Goal: Check status: Check status

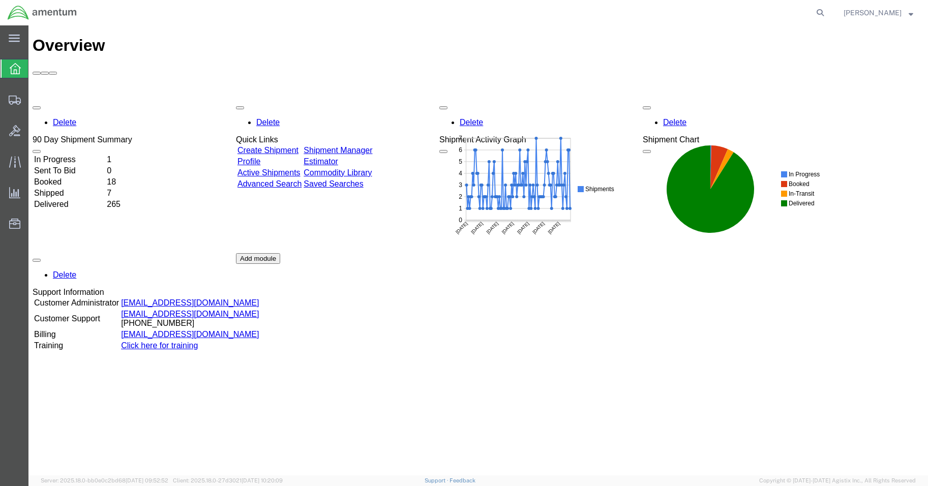
click at [82, 101] on div "Delete 90 Day Shipment Summary In Progress 1 Sent To Bid 0 Booked 18 Shipped 7 …" at bounding box center [478, 253] width 891 height 305
click at [67, 155] on td "In Progress" at bounding box center [70, 160] width 72 height 10
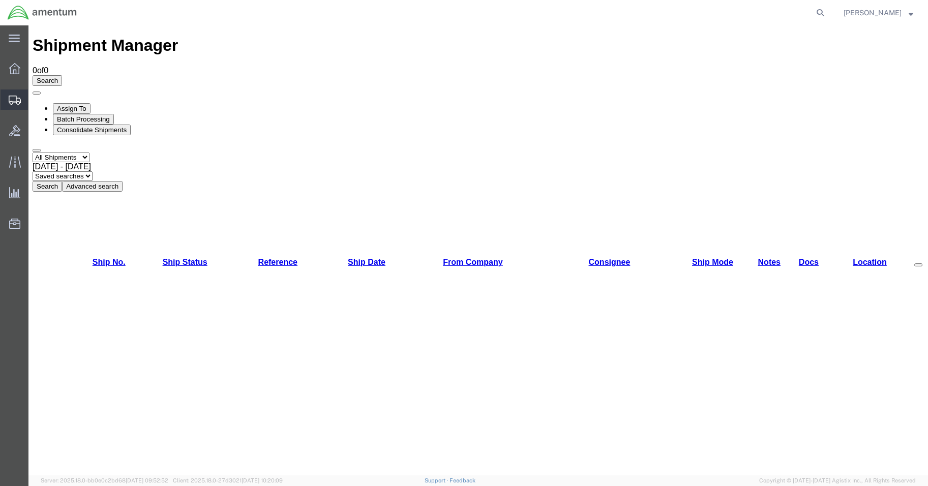
click at [0, 0] on span "Shipment Manager" at bounding box center [0, 0] width 0 height 0
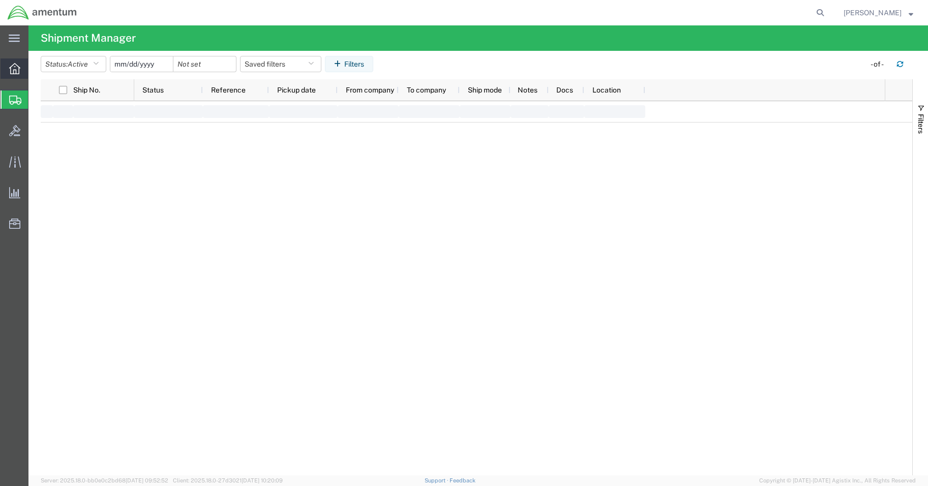
click at [13, 66] on icon at bounding box center [14, 68] width 11 height 11
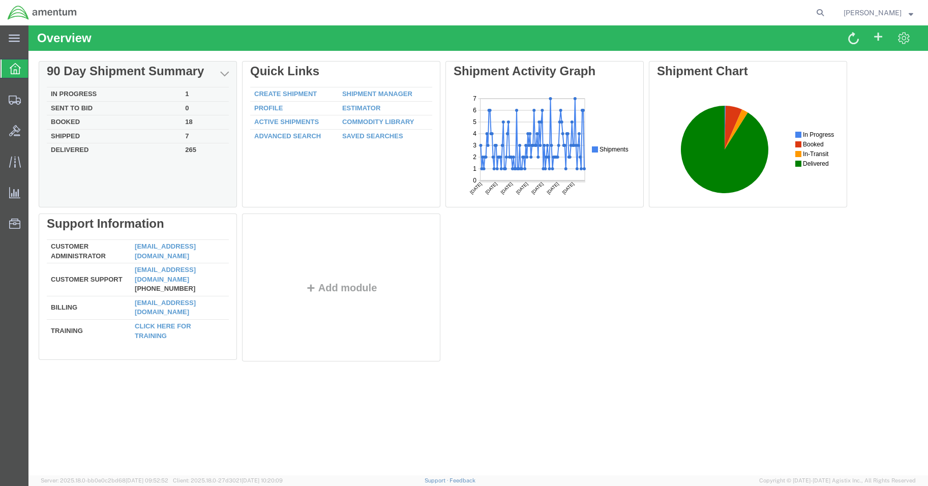
click at [95, 91] on td "In Progress" at bounding box center [114, 94] width 134 height 14
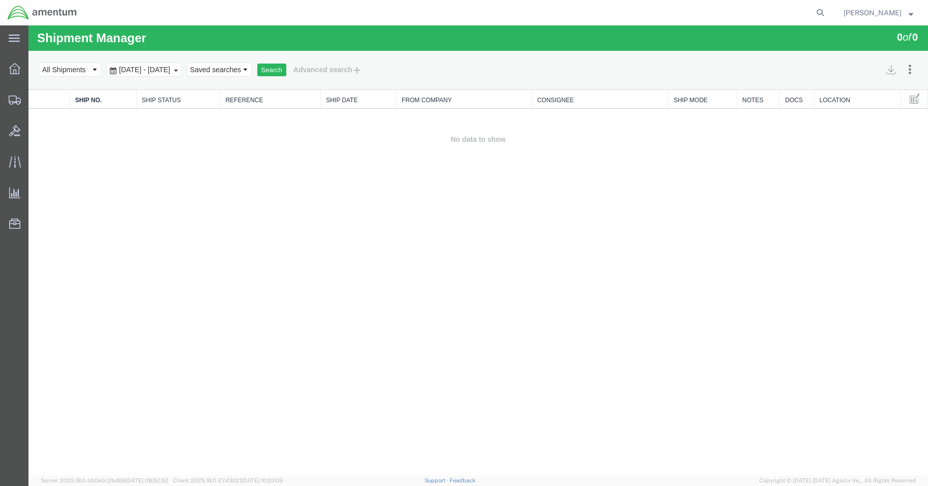
click at [275, 228] on div "Shipment Manager 0 of 0 Search Assign To Batch Processing Consolidate Shipments…" at bounding box center [477, 250] width 899 height 450
click at [13, 34] on svg-icon at bounding box center [14, 38] width 11 height 10
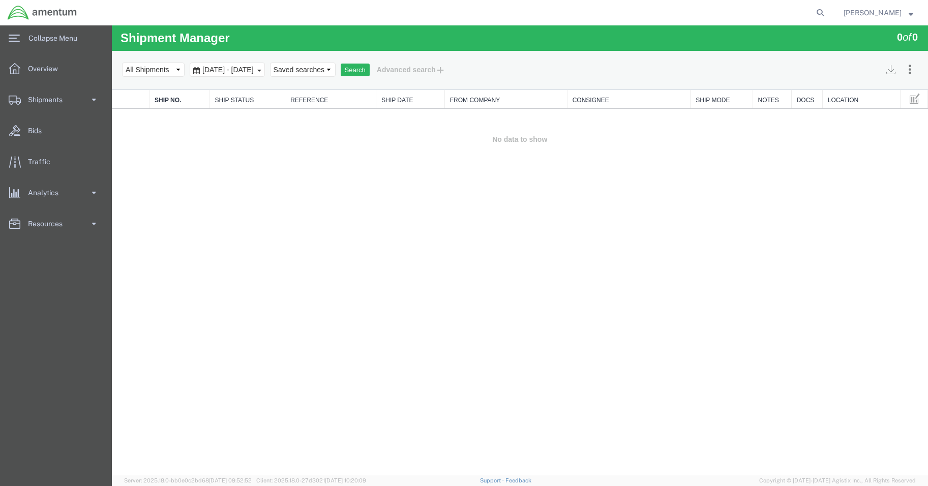
click at [260, 236] on div "Shipment Manager 0 of 0 Search Assign To Batch Processing Consolidate Shipments…" at bounding box center [520, 250] width 816 height 450
click at [368, 220] on div "Shipment Manager 0 of 0 Search Assign To Batch Processing Consolidate Shipments…" at bounding box center [520, 250] width 816 height 450
click at [40, 65] on span "Overview" at bounding box center [46, 68] width 37 height 20
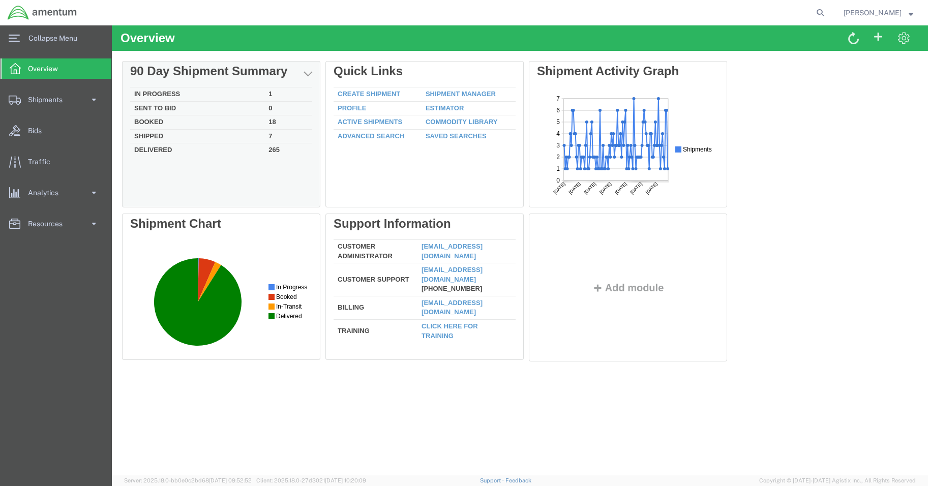
click at [151, 126] on td "Booked" at bounding box center [197, 122] width 134 height 14
